Goal: Find specific page/section: Find specific page/section

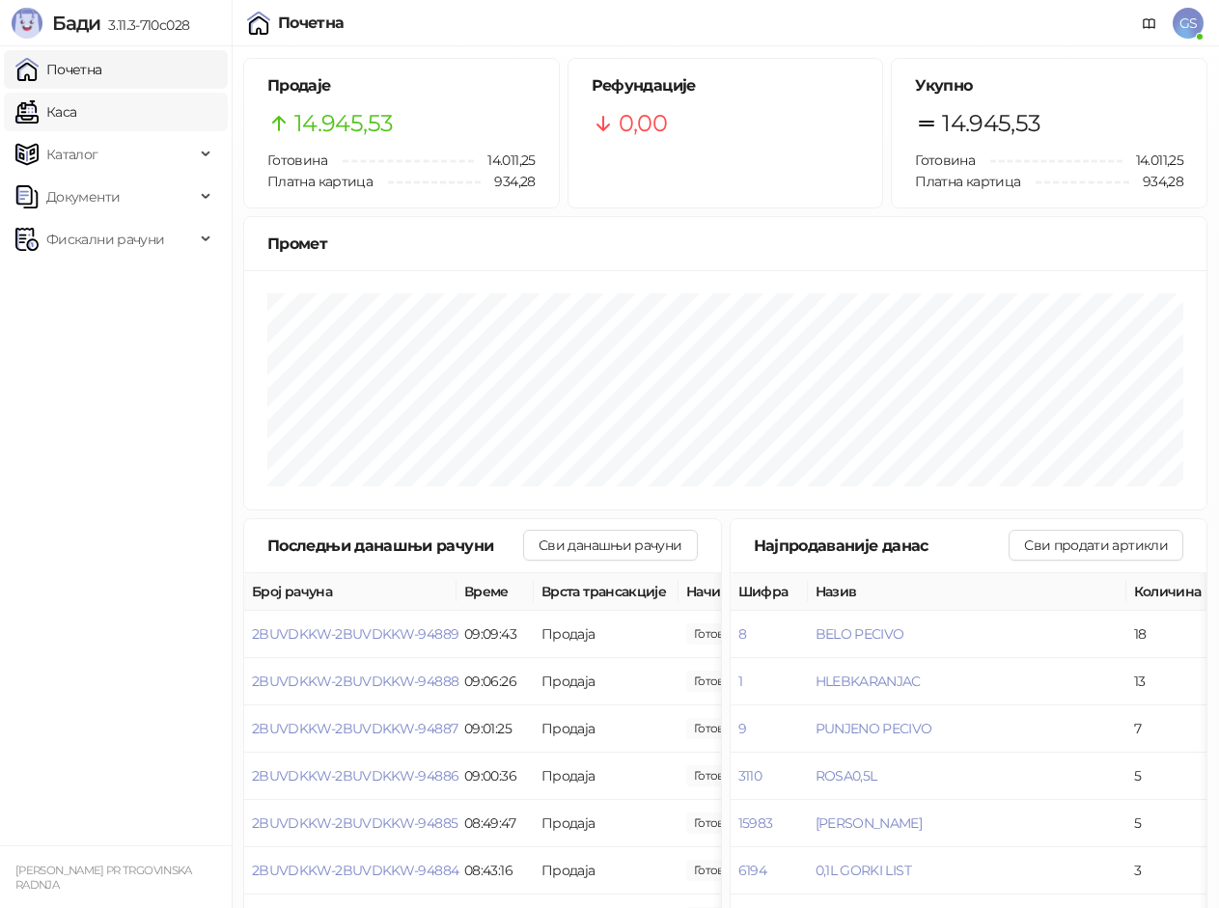
click at [71, 122] on link "Каса" at bounding box center [45, 112] width 61 height 39
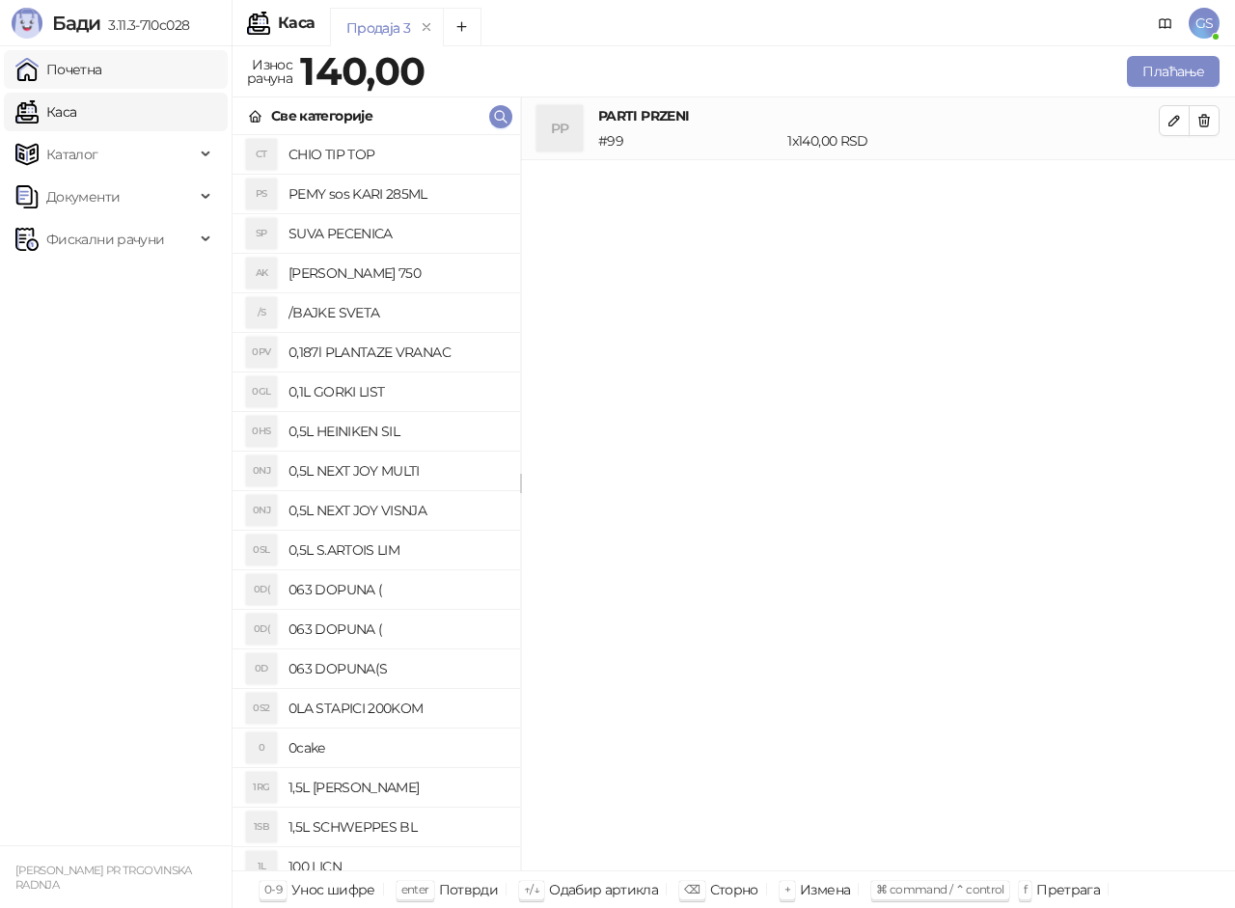
click at [84, 78] on link "Почетна" at bounding box center [58, 69] width 87 height 39
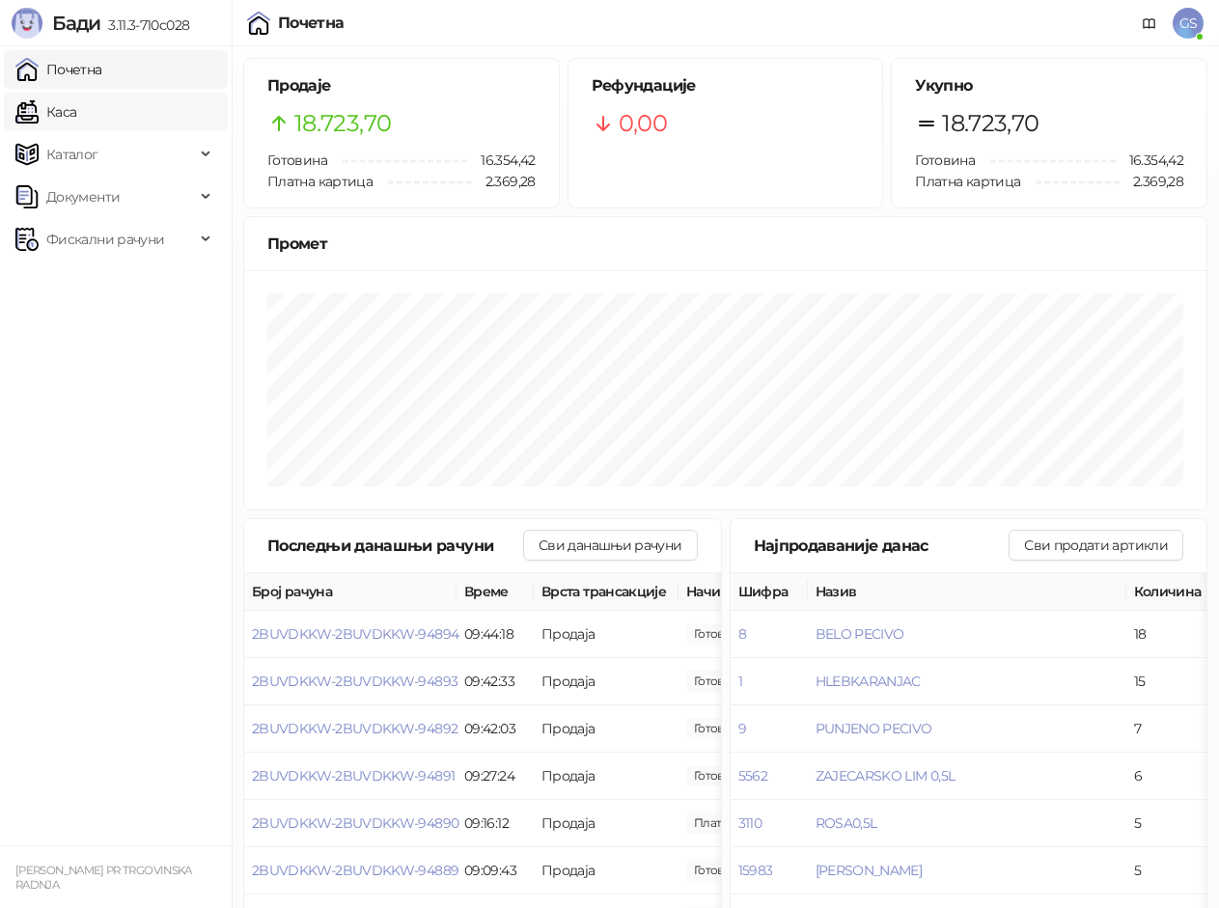
click at [76, 112] on link "Каса" at bounding box center [45, 112] width 61 height 39
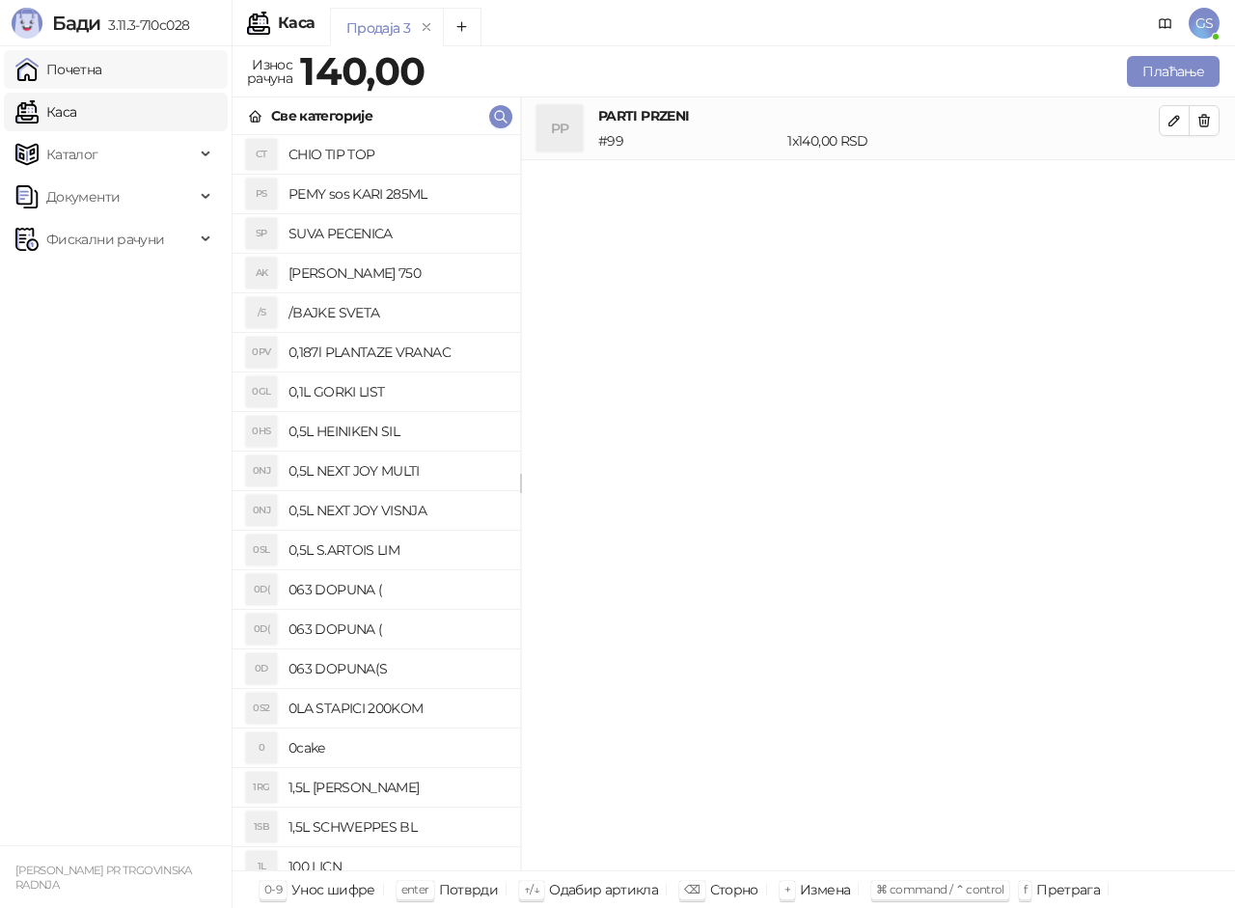
click at [102, 79] on link "Почетна" at bounding box center [58, 69] width 87 height 39
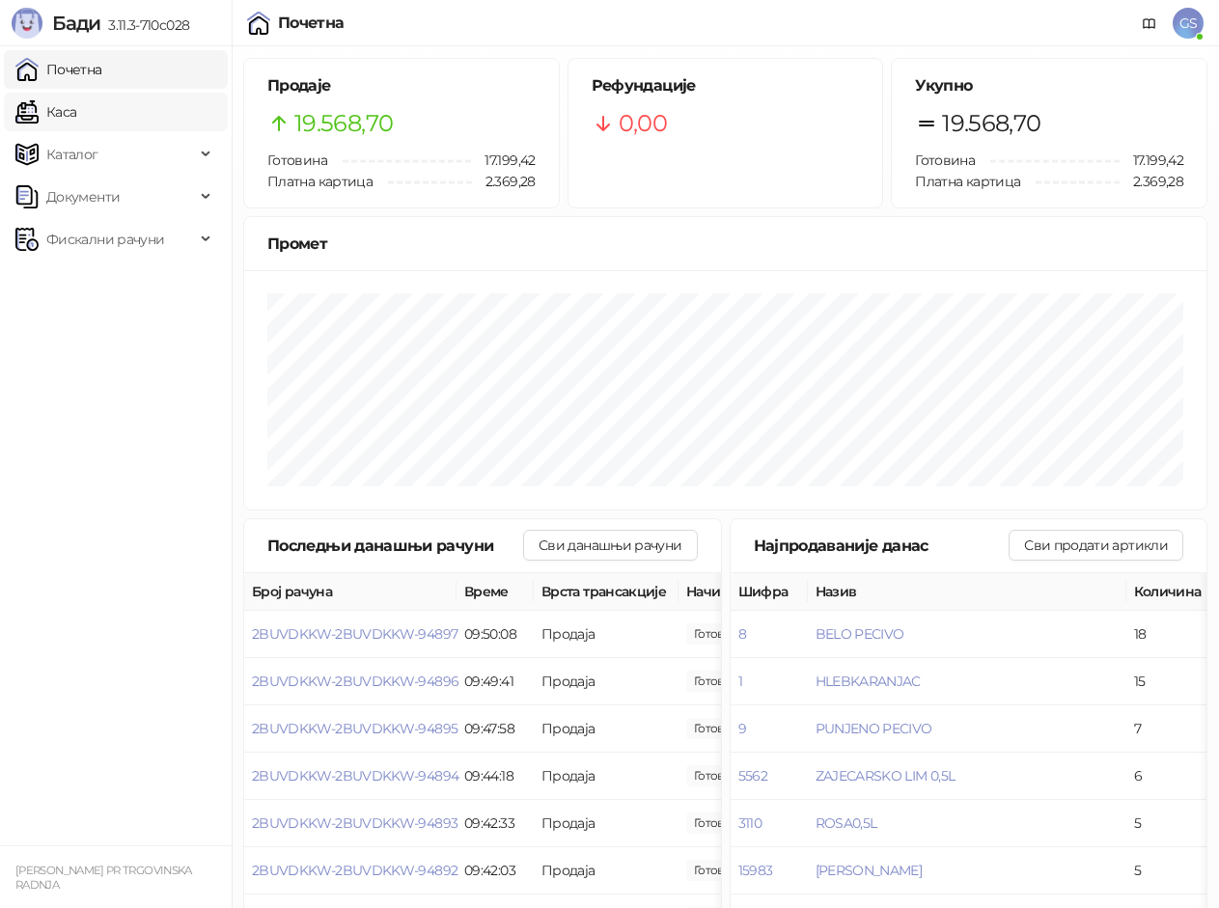
click at [76, 97] on link "Каса" at bounding box center [45, 112] width 61 height 39
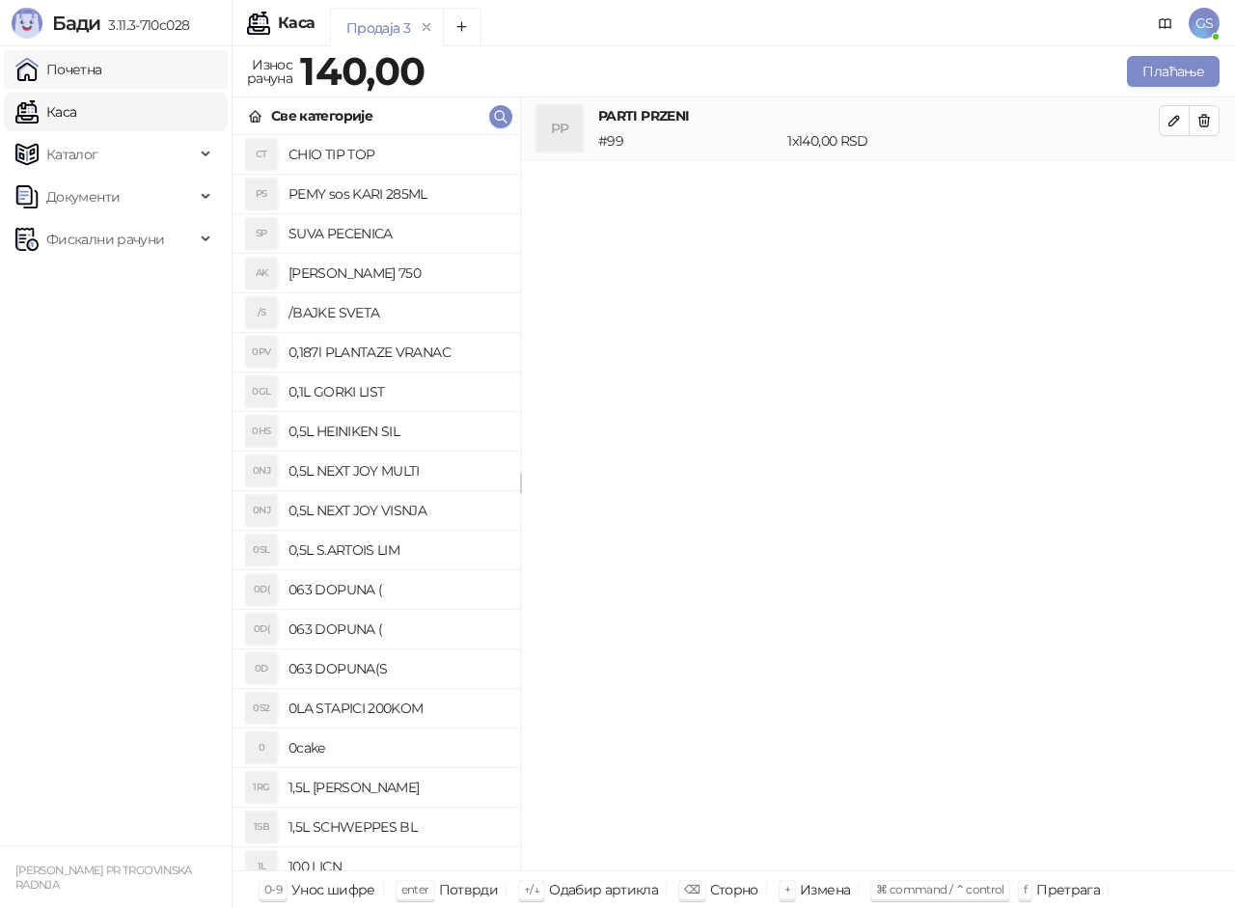
click at [102, 73] on link "Почетна" at bounding box center [58, 69] width 87 height 39
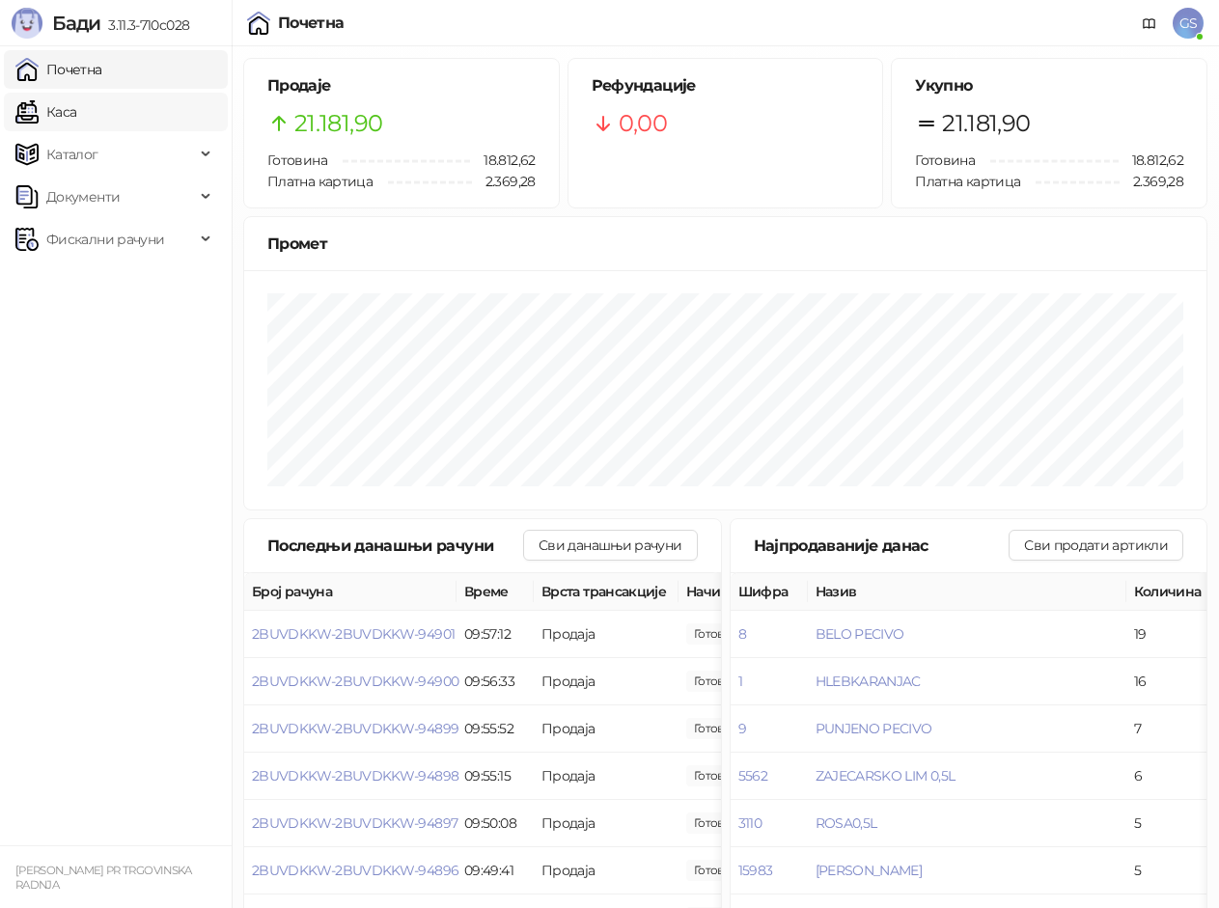
click at [76, 110] on link "Каса" at bounding box center [45, 112] width 61 height 39
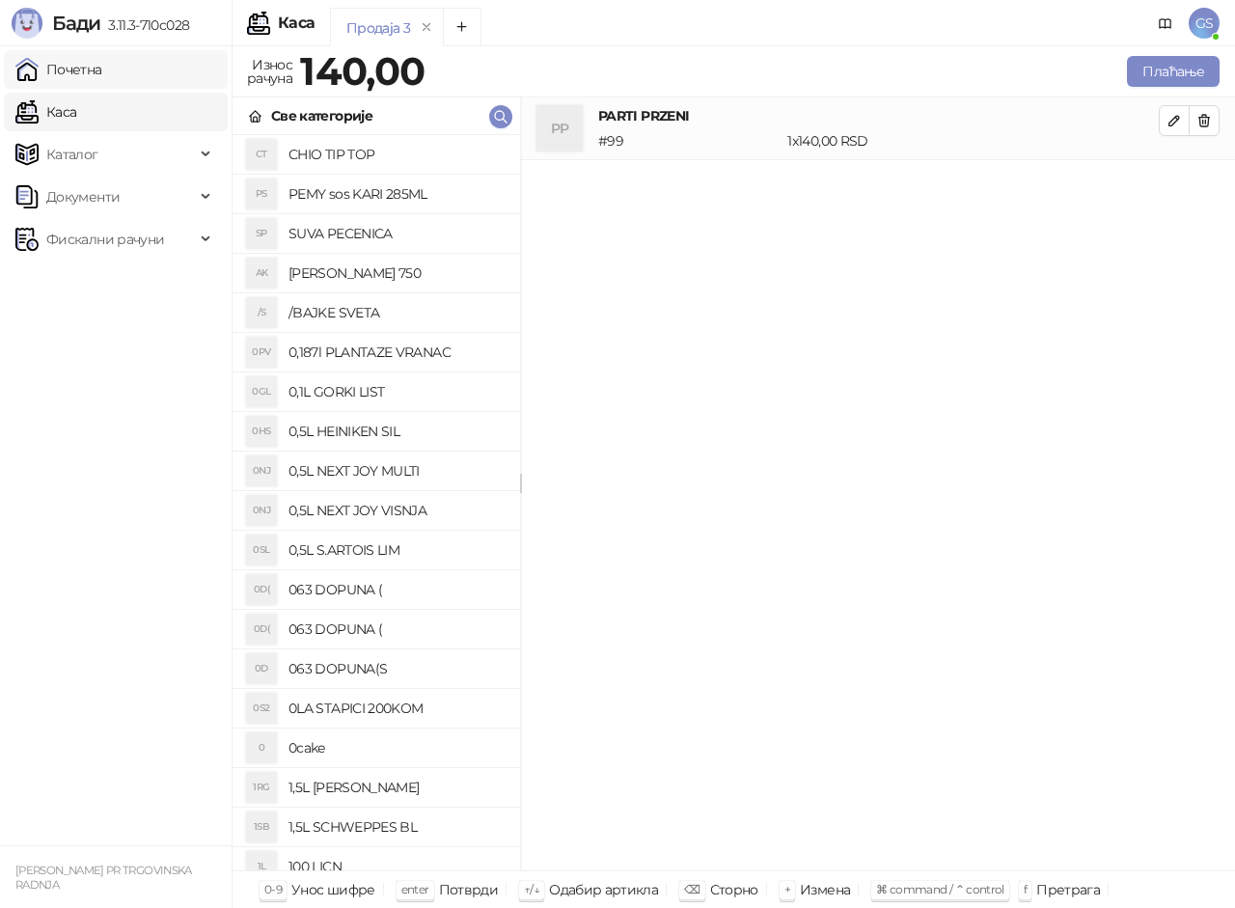
click at [102, 79] on link "Почетна" at bounding box center [58, 69] width 87 height 39
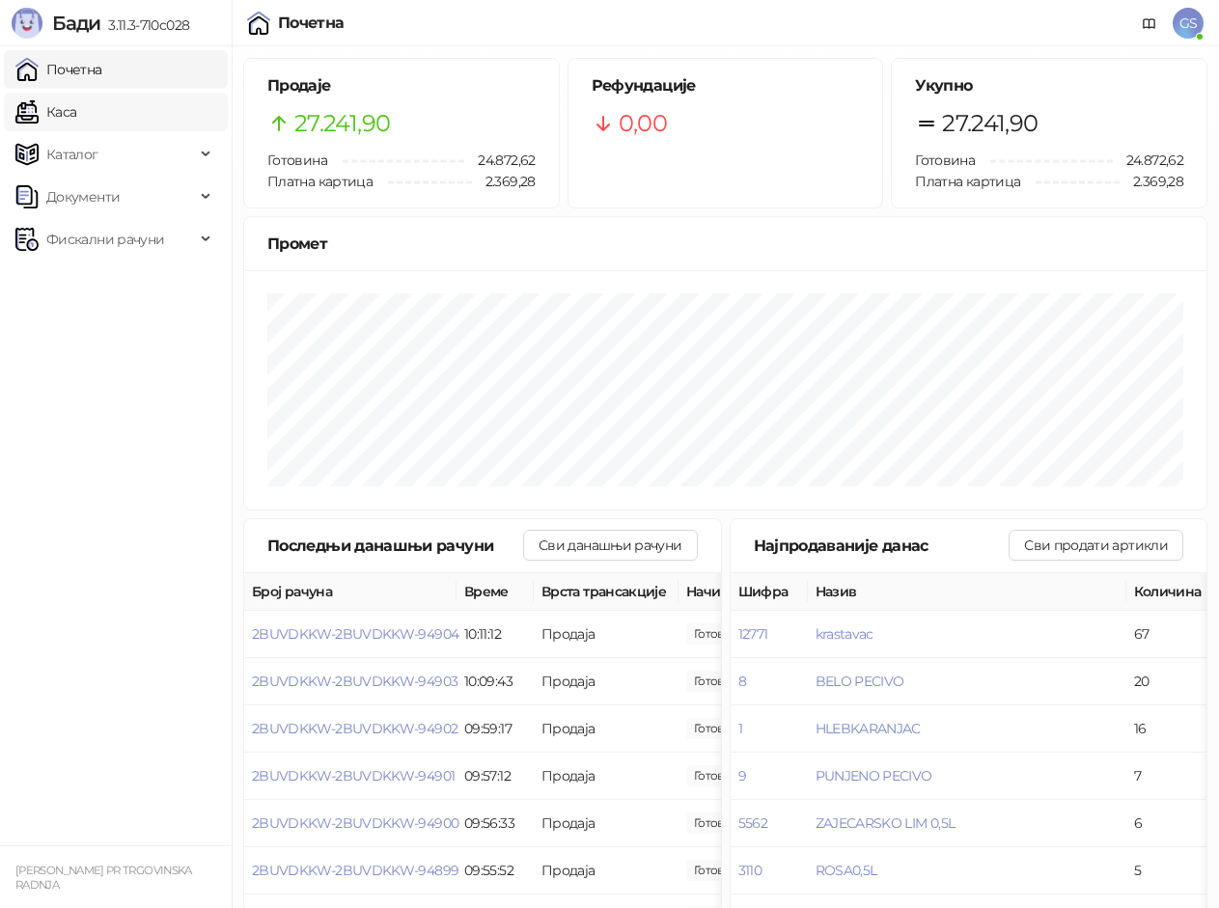
click at [76, 107] on link "Каса" at bounding box center [45, 112] width 61 height 39
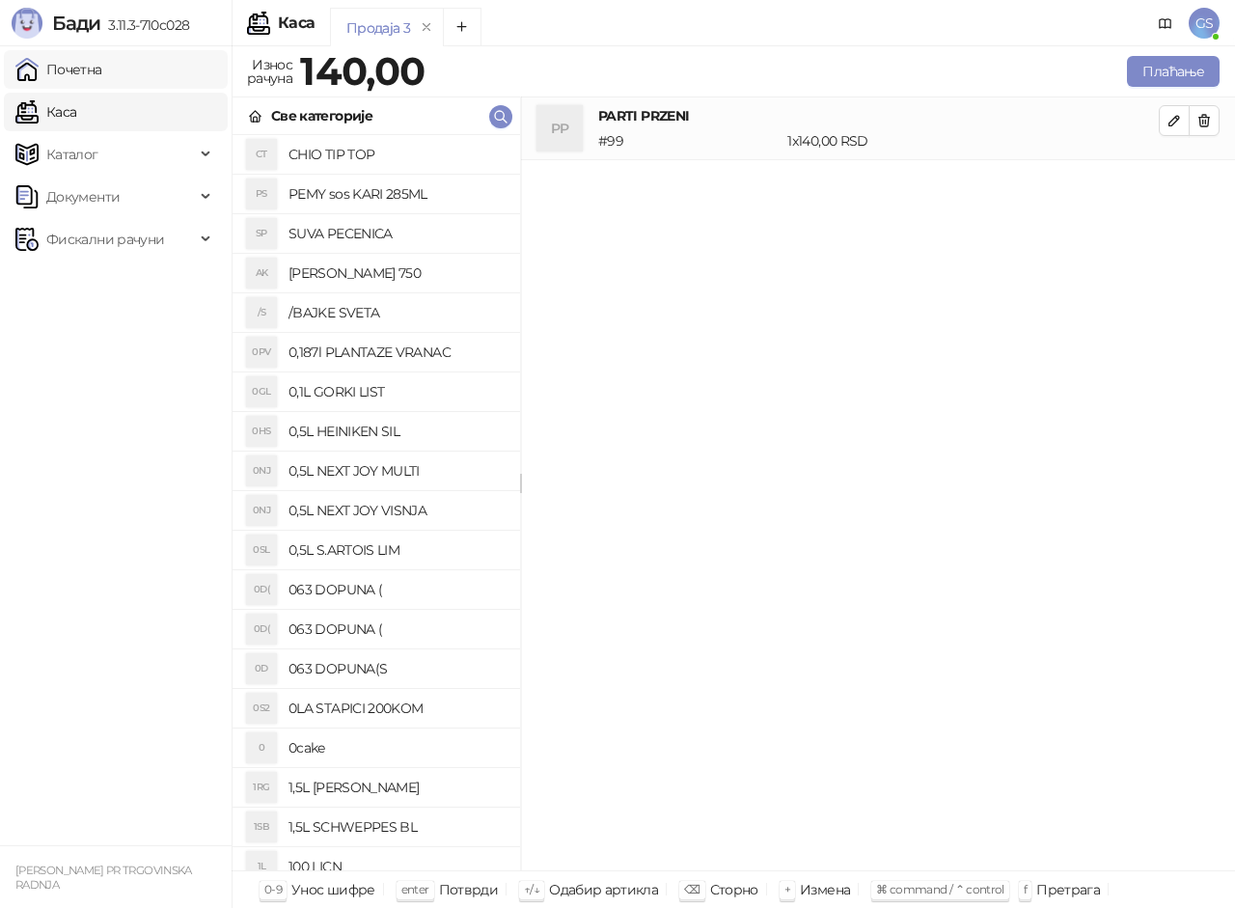
click at [102, 66] on link "Почетна" at bounding box center [58, 69] width 87 height 39
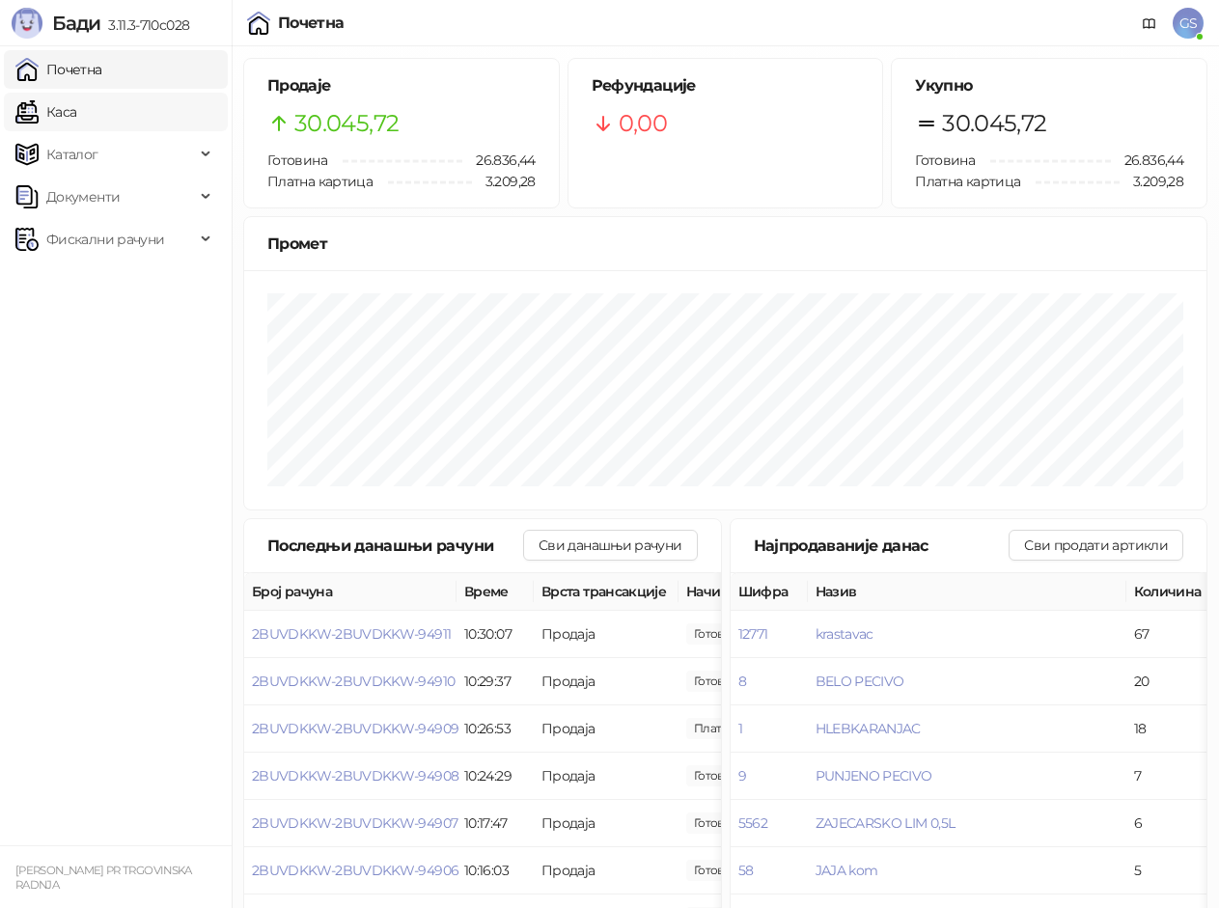
click at [76, 120] on link "Каса" at bounding box center [45, 112] width 61 height 39
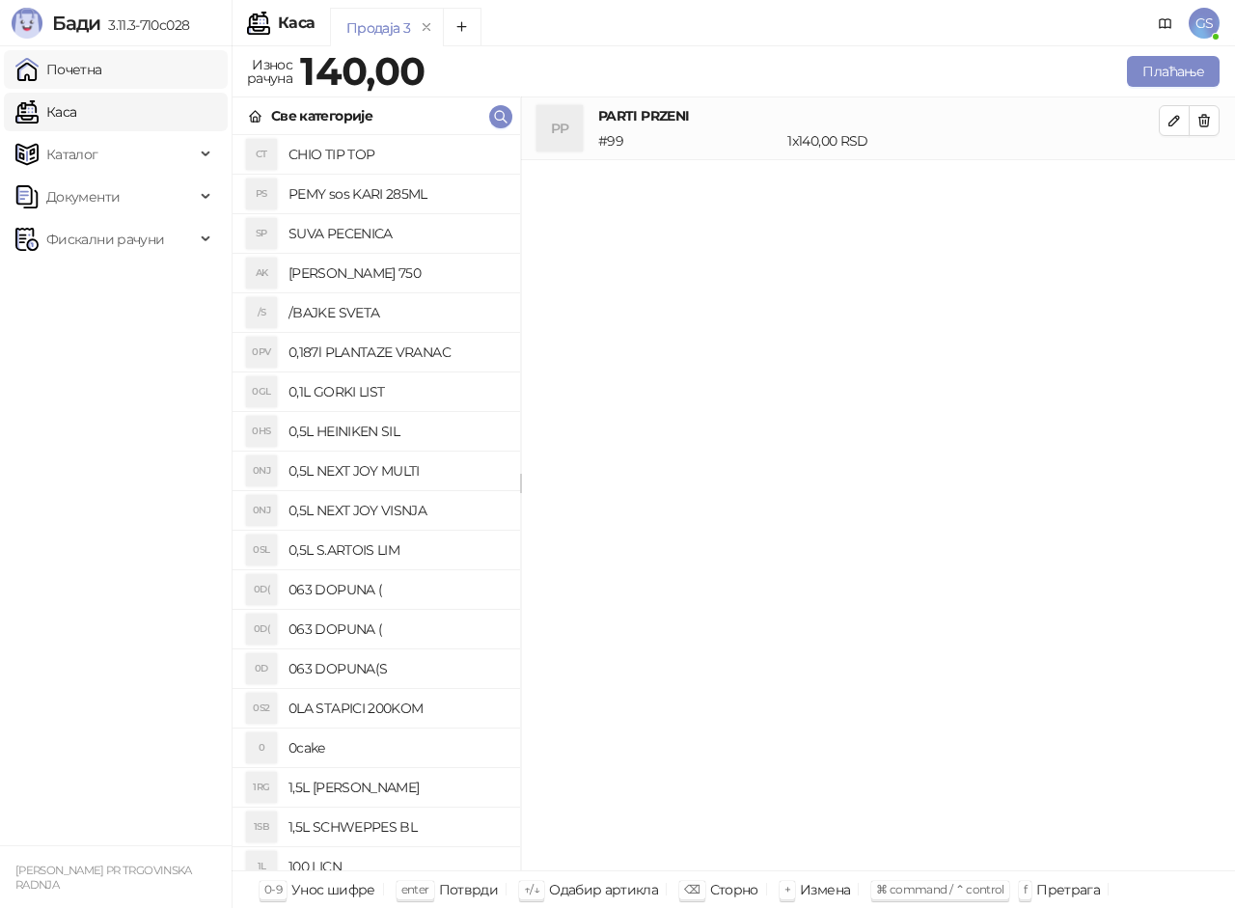
click at [89, 67] on link "Почетна" at bounding box center [58, 69] width 87 height 39
